Goal: Task Accomplishment & Management: Complete application form

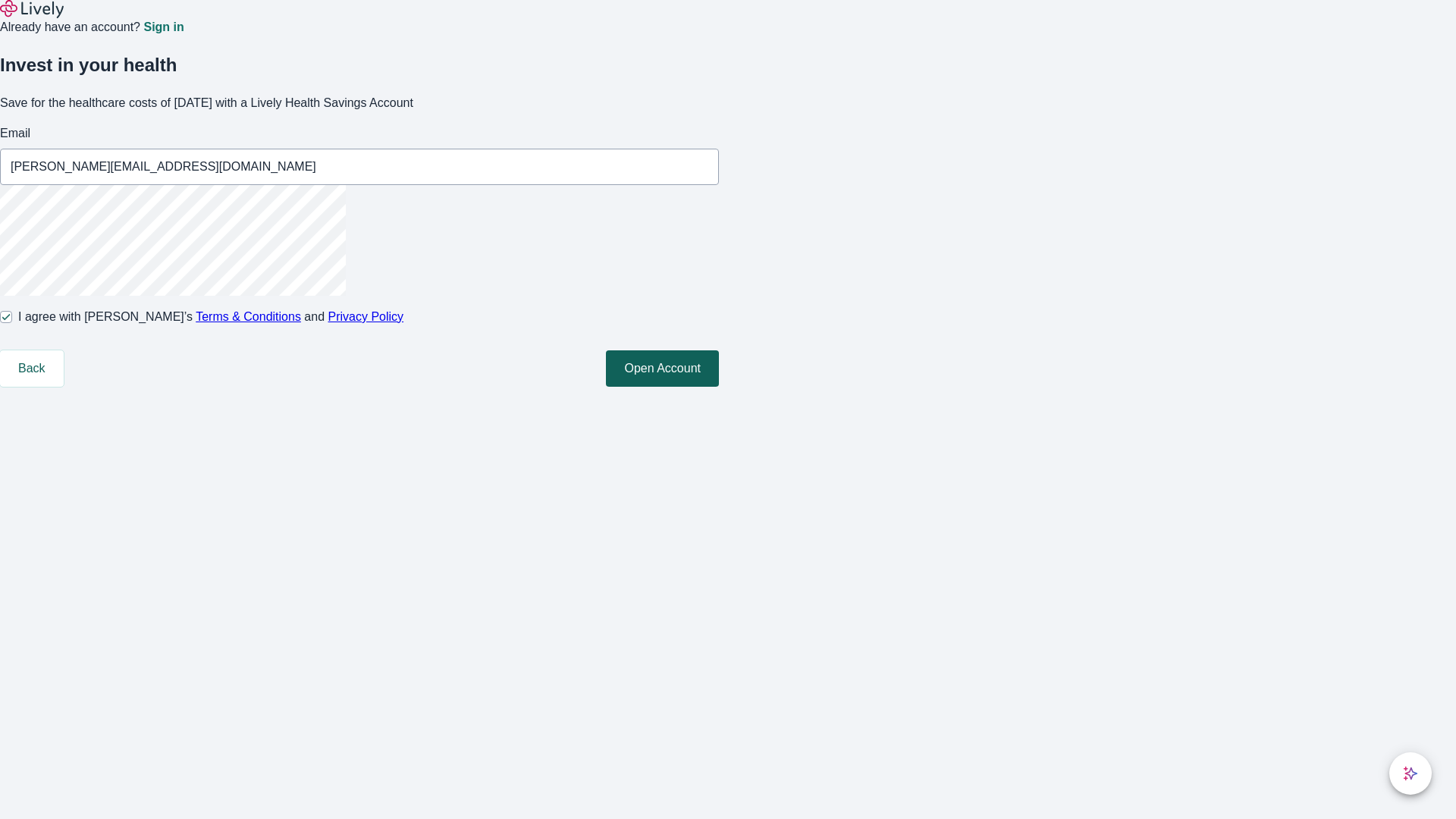
click at [719, 387] on button "Open Account" at bounding box center [662, 368] width 113 height 37
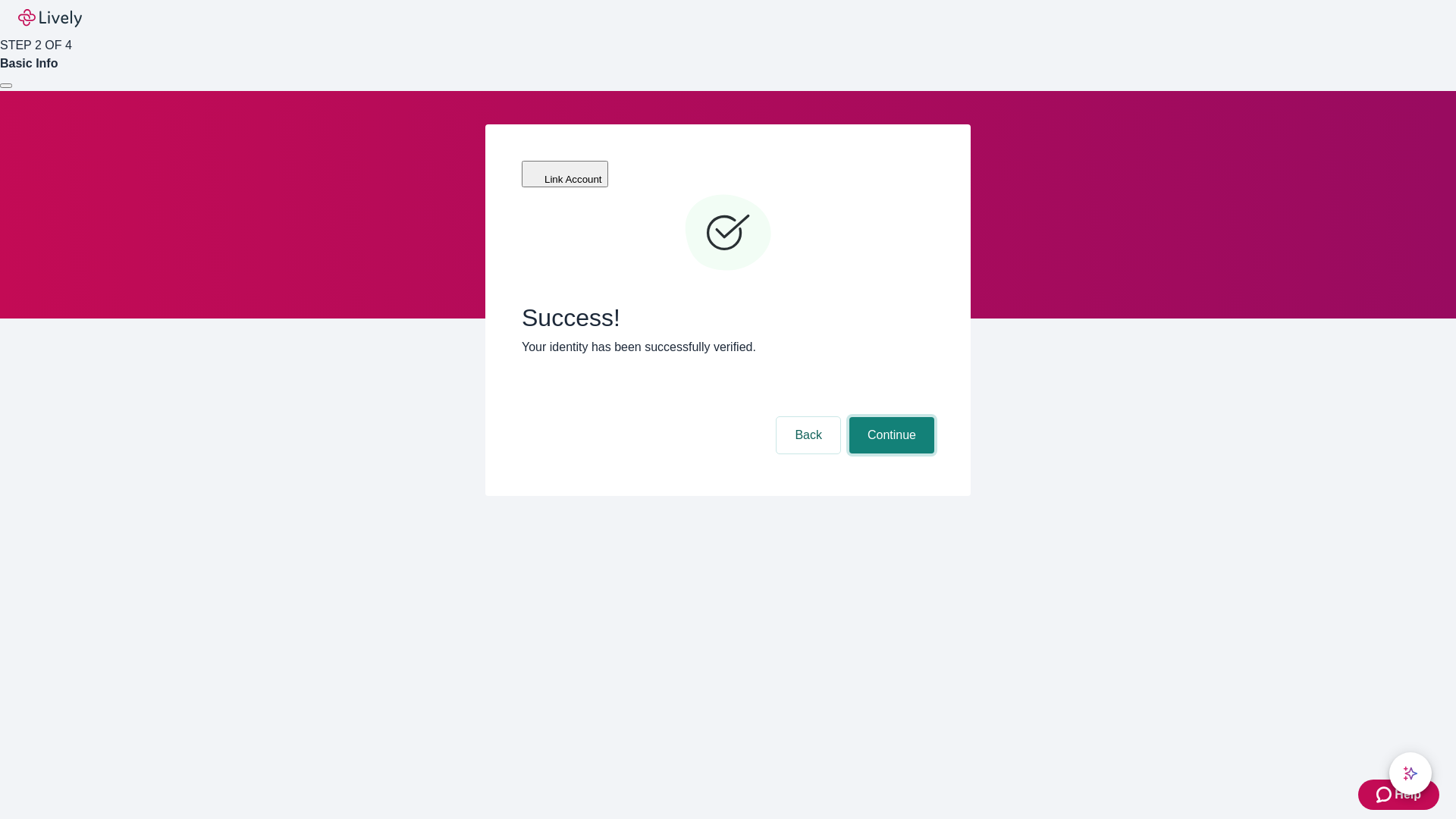
click at [890, 417] on button "Continue" at bounding box center [892, 435] width 85 height 37
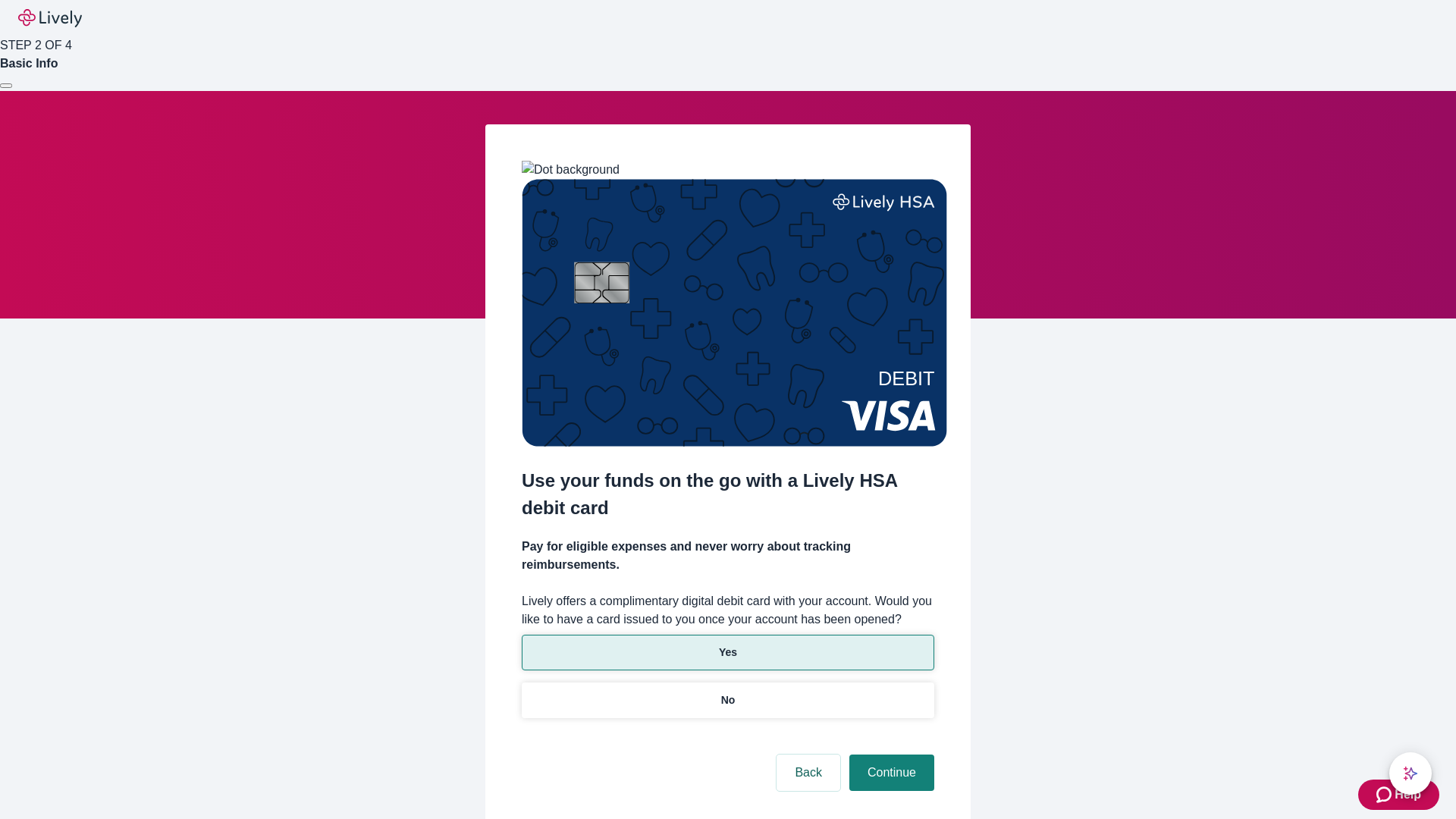
click at [728, 645] on p "Yes" at bounding box center [728, 652] width 18 height 16
click at [890, 755] on button "Continue" at bounding box center [892, 773] width 85 height 37
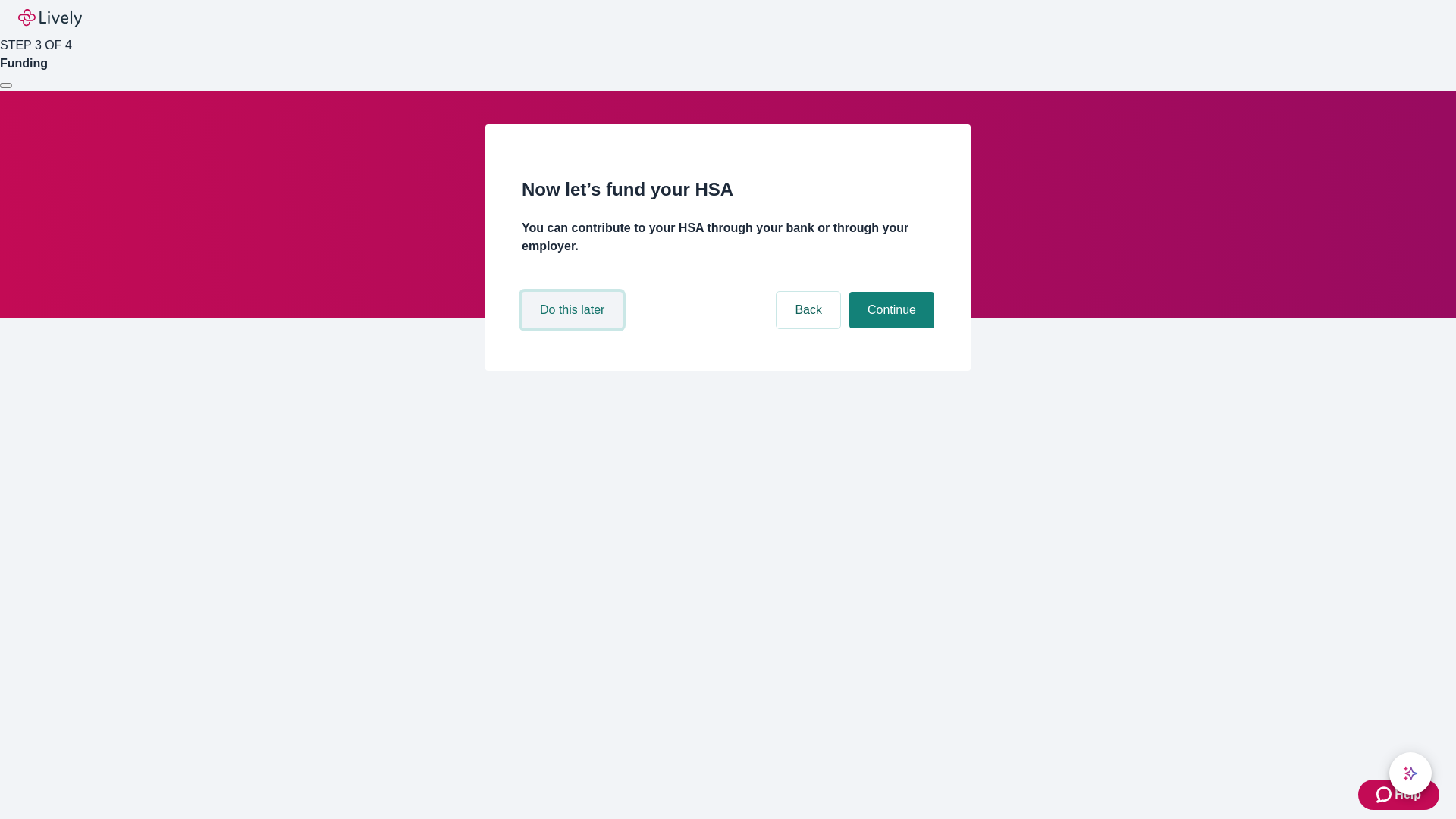
click at [575, 328] on button "Do this later" at bounding box center [572, 311] width 101 height 37
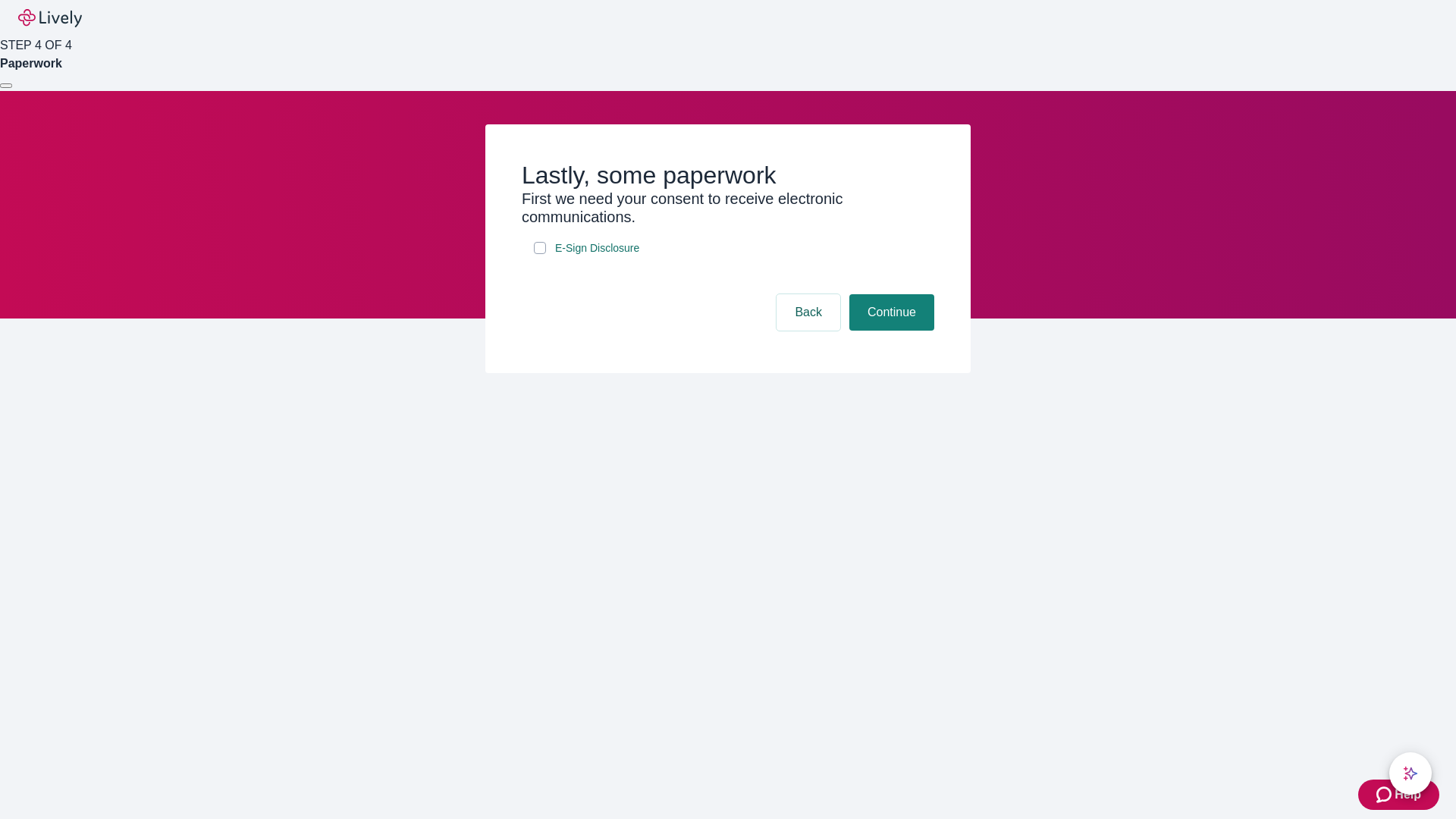
click at [540, 254] on input "E-Sign Disclosure" at bounding box center [540, 247] width 12 height 12
checkbox input "true"
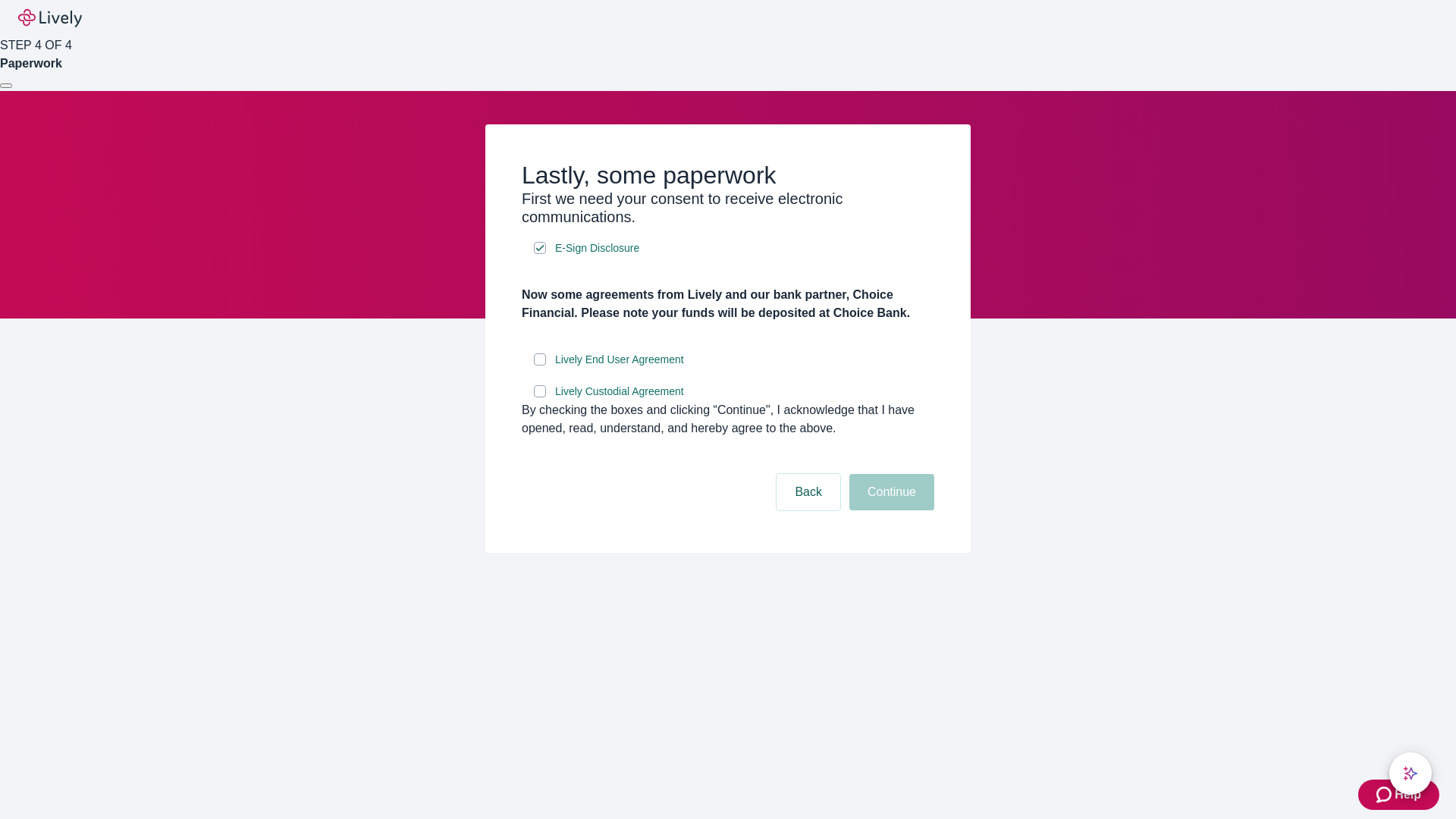
click at [540, 366] on input "Lively End User Agreement" at bounding box center [540, 359] width 12 height 12
checkbox input "true"
click at [540, 398] on input "Lively Custodial Agreement" at bounding box center [540, 390] width 12 height 12
checkbox input "true"
click at [890, 510] on button "Continue" at bounding box center [892, 492] width 85 height 37
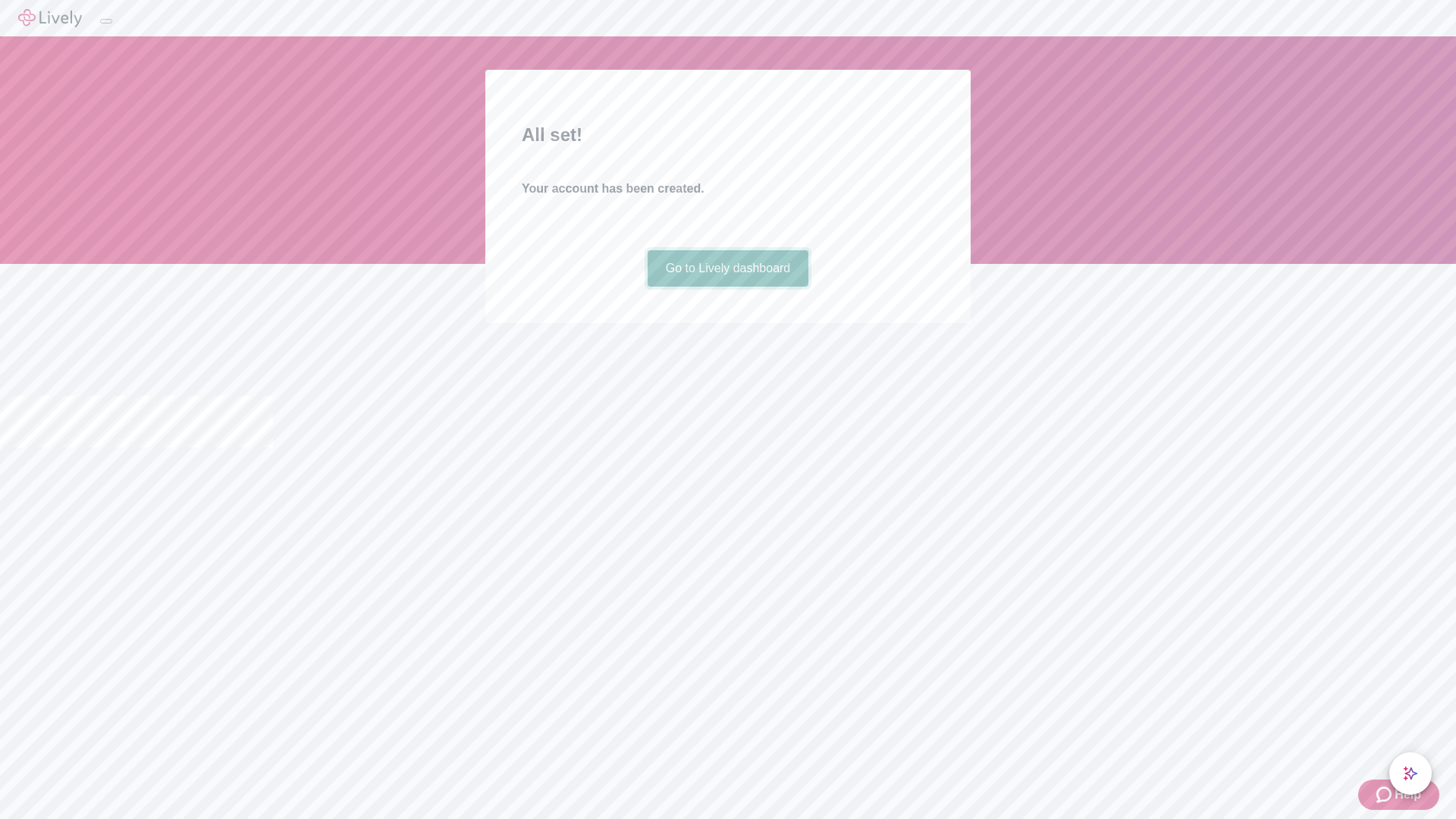
click at [728, 287] on link "Go to Lively dashboard" at bounding box center [728, 268] width 161 height 37
